Goal: Task Accomplishment & Management: Manage account settings

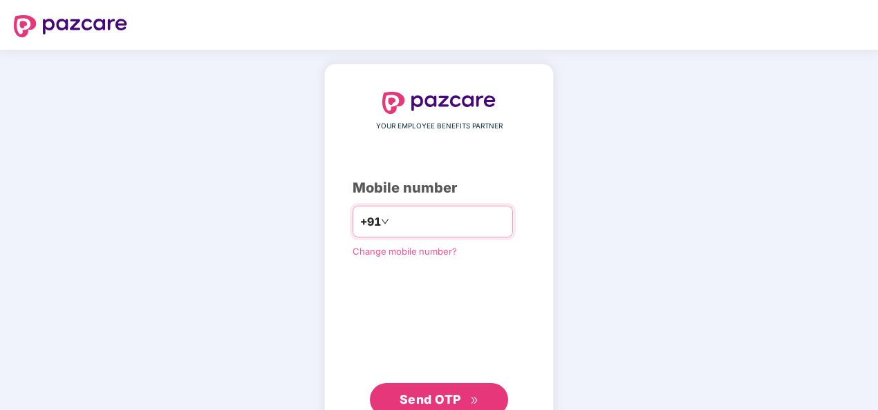
click at [393, 216] on input "number" at bounding box center [448, 222] width 113 height 22
drag, startPoint x: 386, startPoint y: 221, endPoint x: 401, endPoint y: 249, distance: 32.2
click at [392, 221] on input "**********" at bounding box center [448, 222] width 113 height 22
type input "**********"
click at [441, 392] on span "Send OTP" at bounding box center [429, 399] width 61 height 15
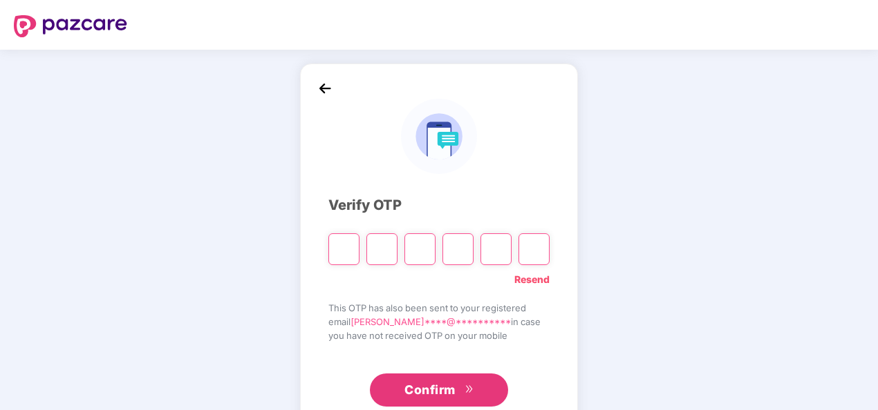
type input "*"
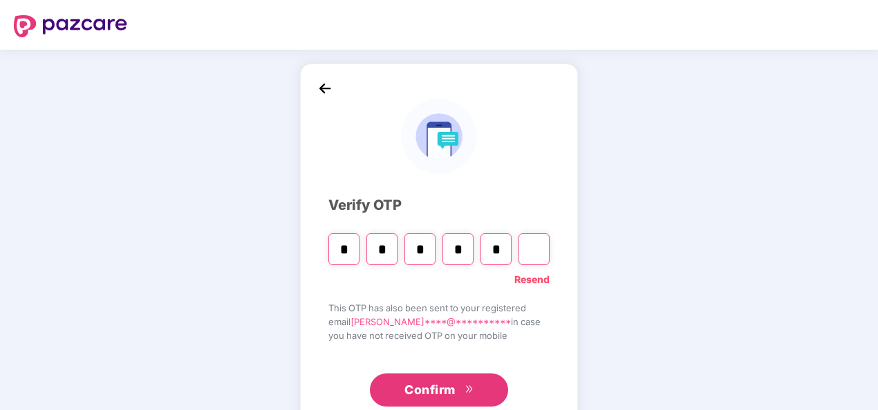
type input "*"
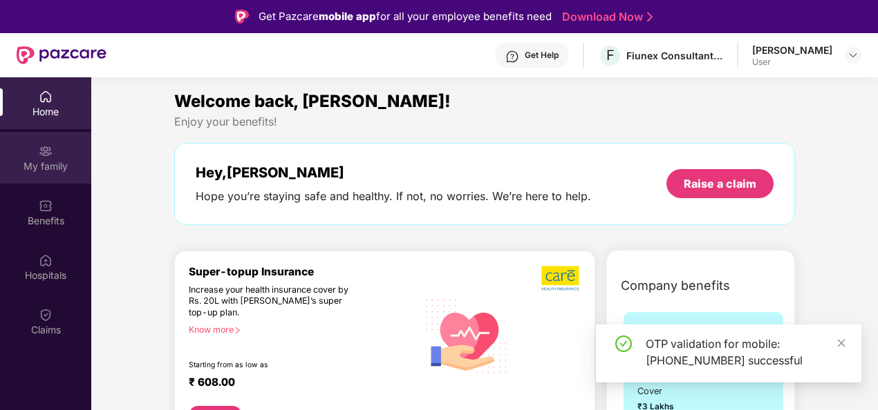
click at [46, 156] on img at bounding box center [46, 151] width 14 height 14
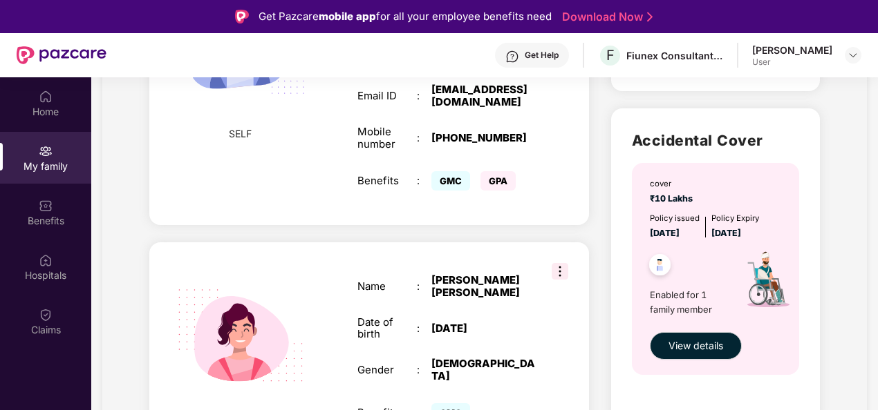
scroll to position [424, 0]
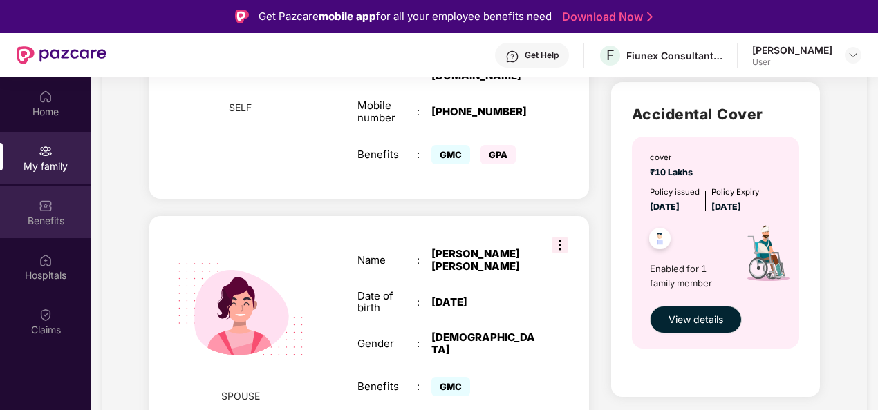
click at [39, 214] on div "Benefits" at bounding box center [45, 221] width 91 height 14
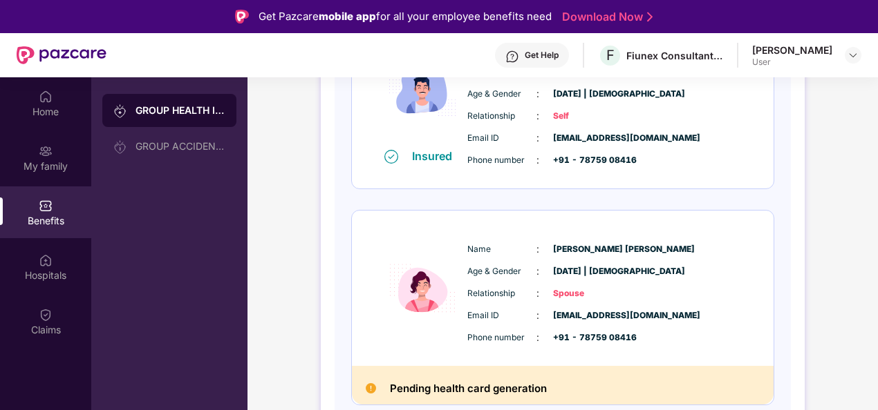
scroll to position [271, 0]
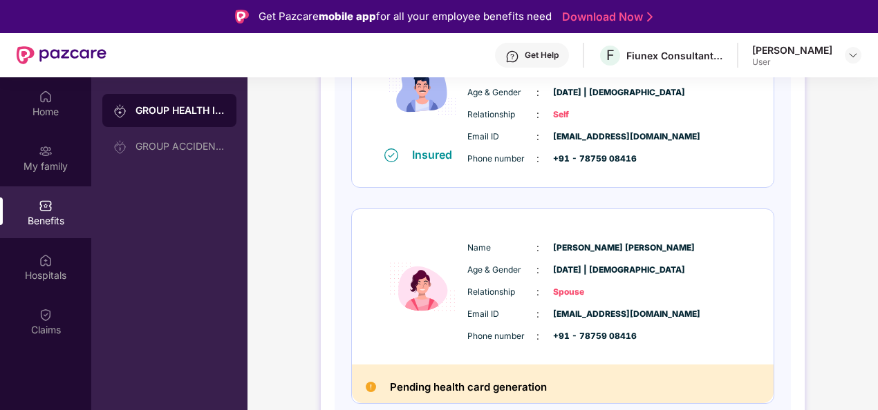
click at [369, 390] on img at bounding box center [371, 387] width 10 height 10
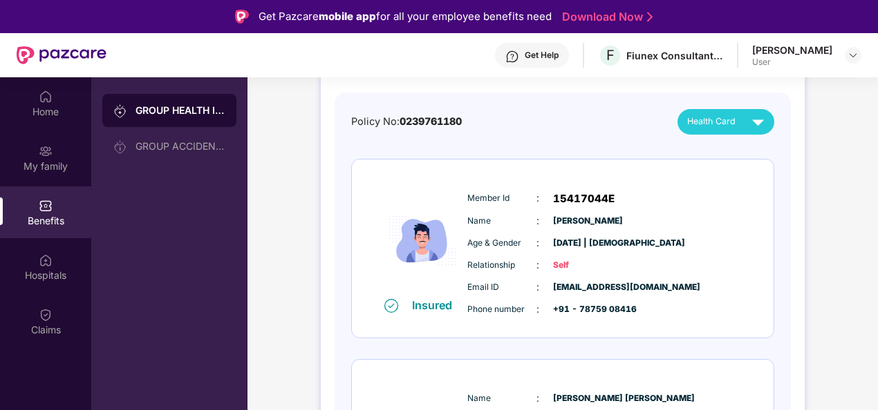
scroll to position [138, 0]
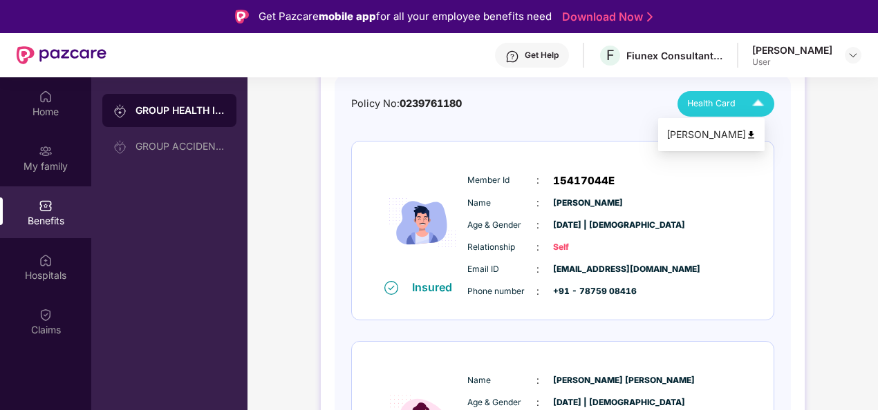
click at [756, 105] on img at bounding box center [758, 104] width 24 height 24
click at [763, 221] on div "Insured Member Id : 15417044E Name : [PERSON_NAME] Age & Gender : [DATE] | [DEM…" at bounding box center [563, 231] width 422 height 179
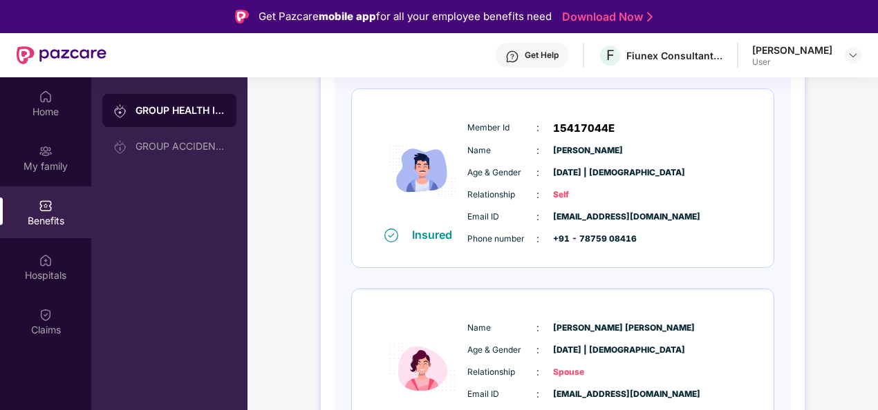
scroll to position [271, 0]
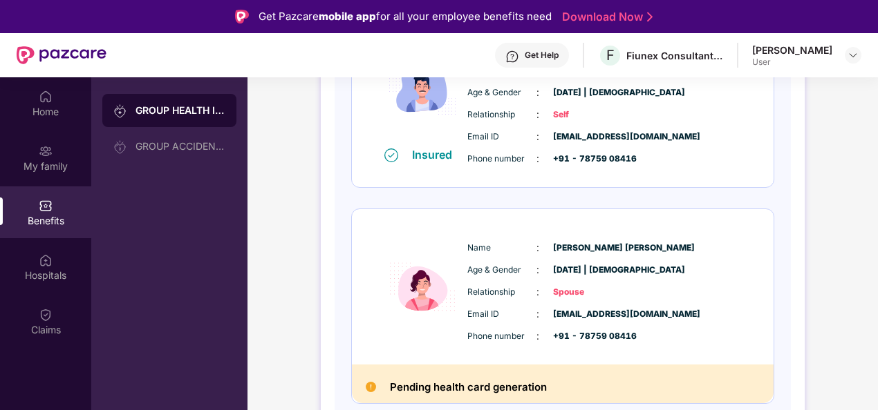
click at [374, 386] on img at bounding box center [371, 387] width 10 height 10
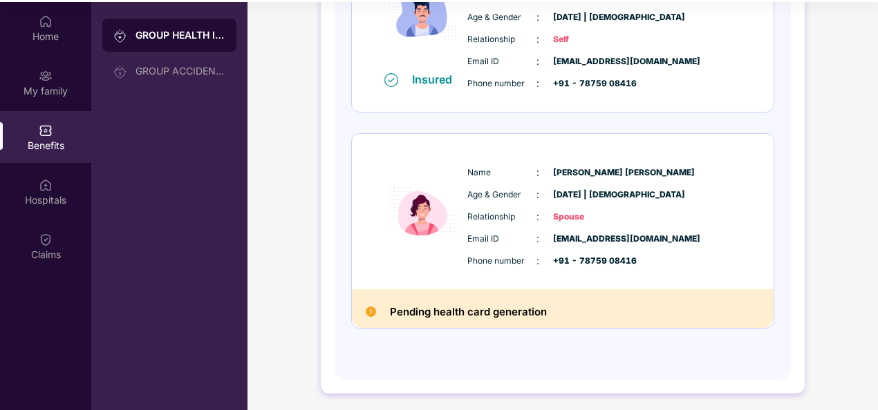
scroll to position [77, 0]
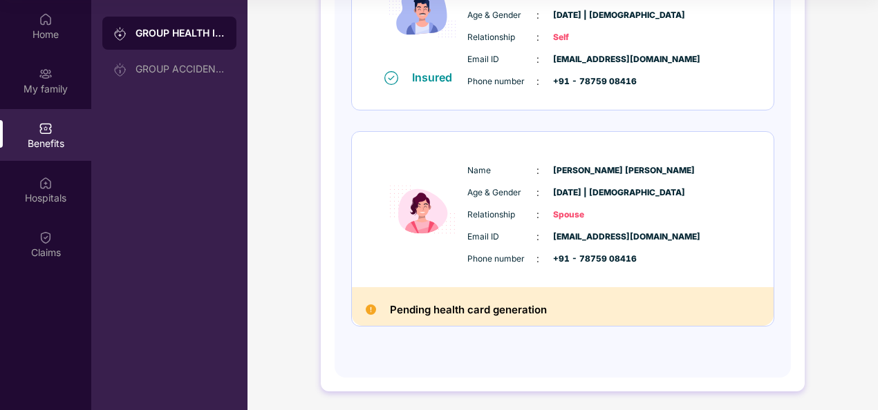
click at [368, 307] on img at bounding box center [371, 310] width 10 height 10
